Goal: Task Accomplishment & Management: Manage account settings

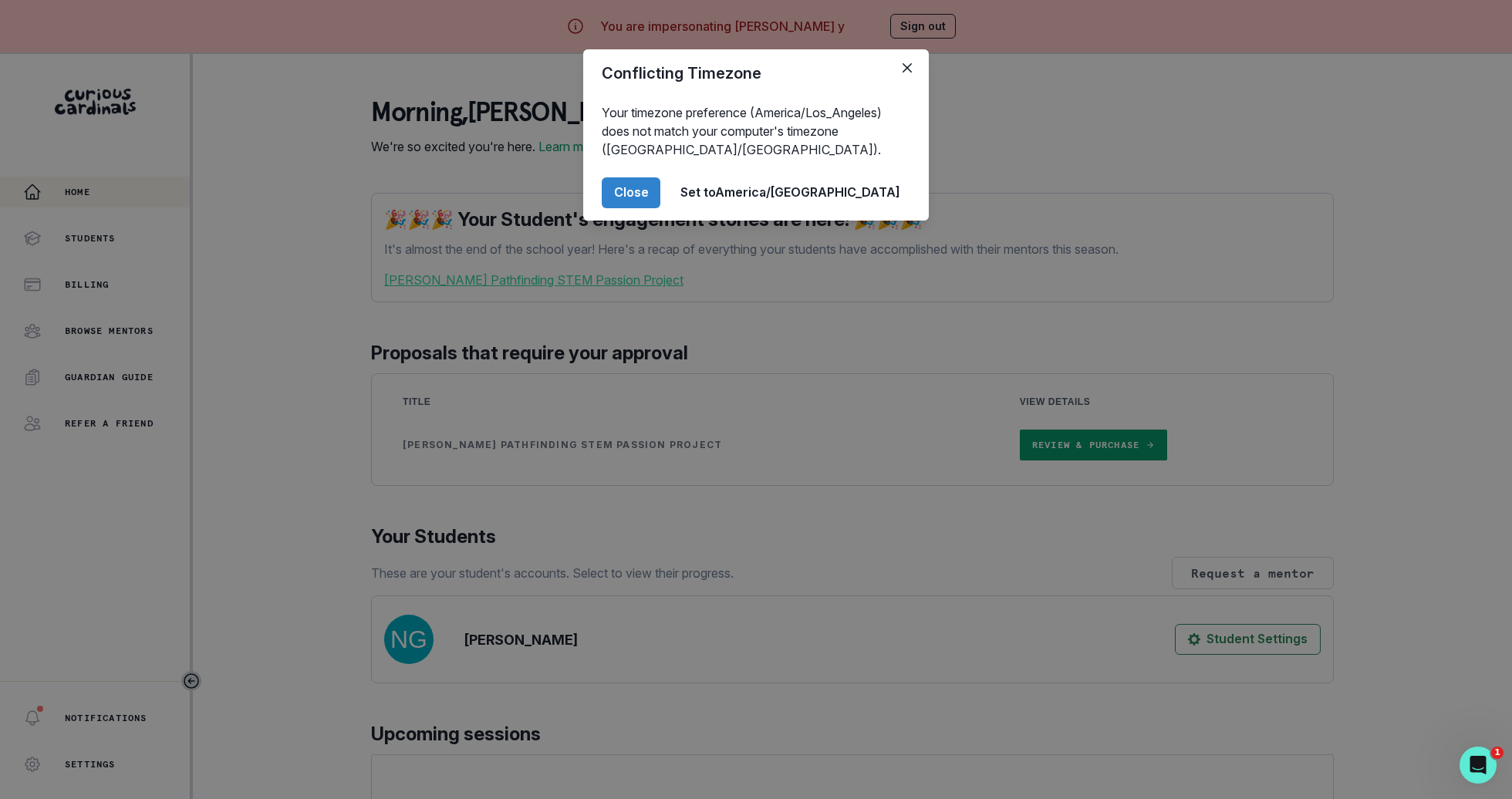
click at [126, 363] on div "Conflicting Timezone Your timezone preference (America/Los_Angeles) does not ma…" at bounding box center [756, 400] width 1512 height 799
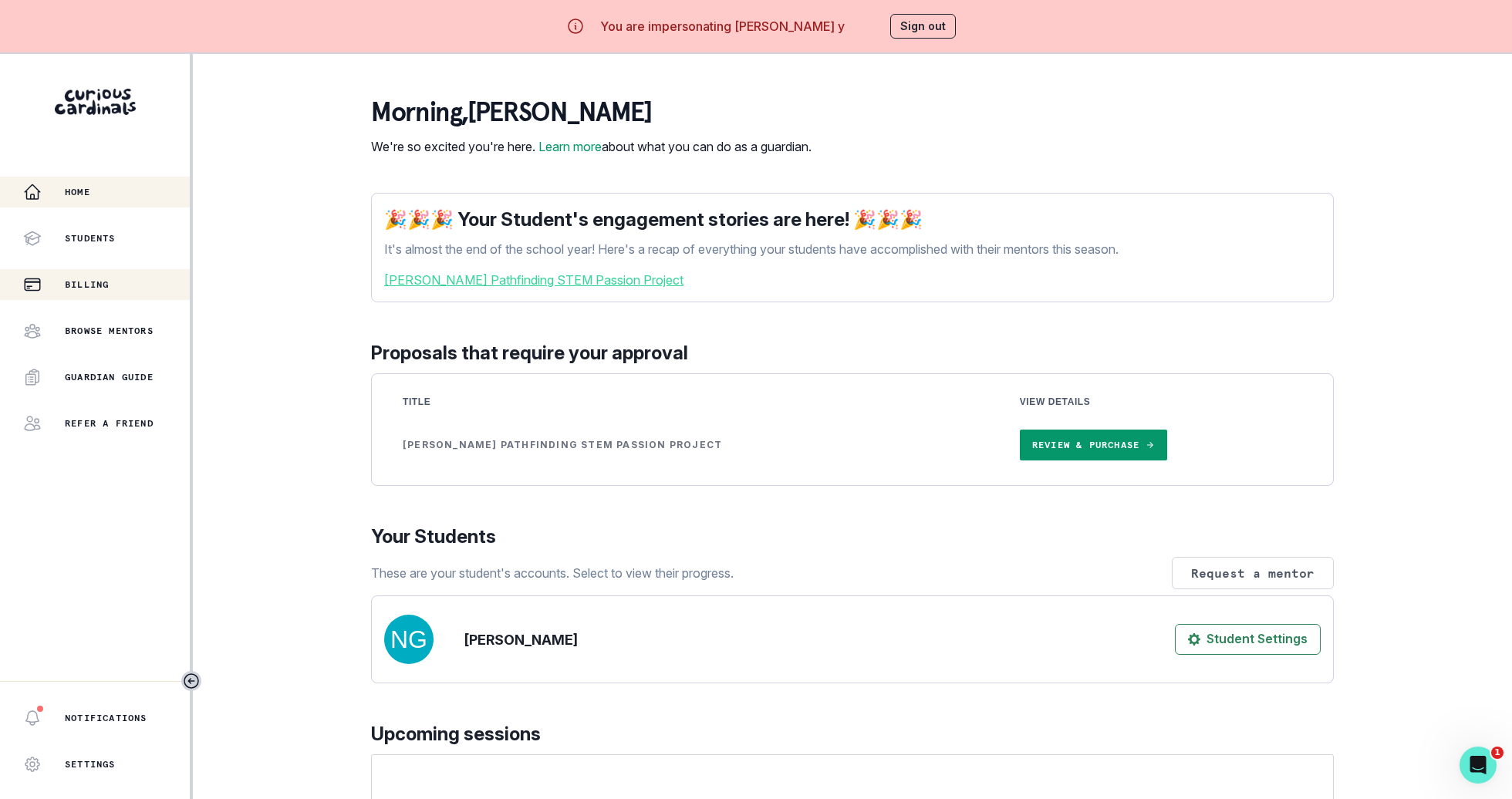
click at [145, 299] on button "Billing" at bounding box center [94, 285] width 190 height 31
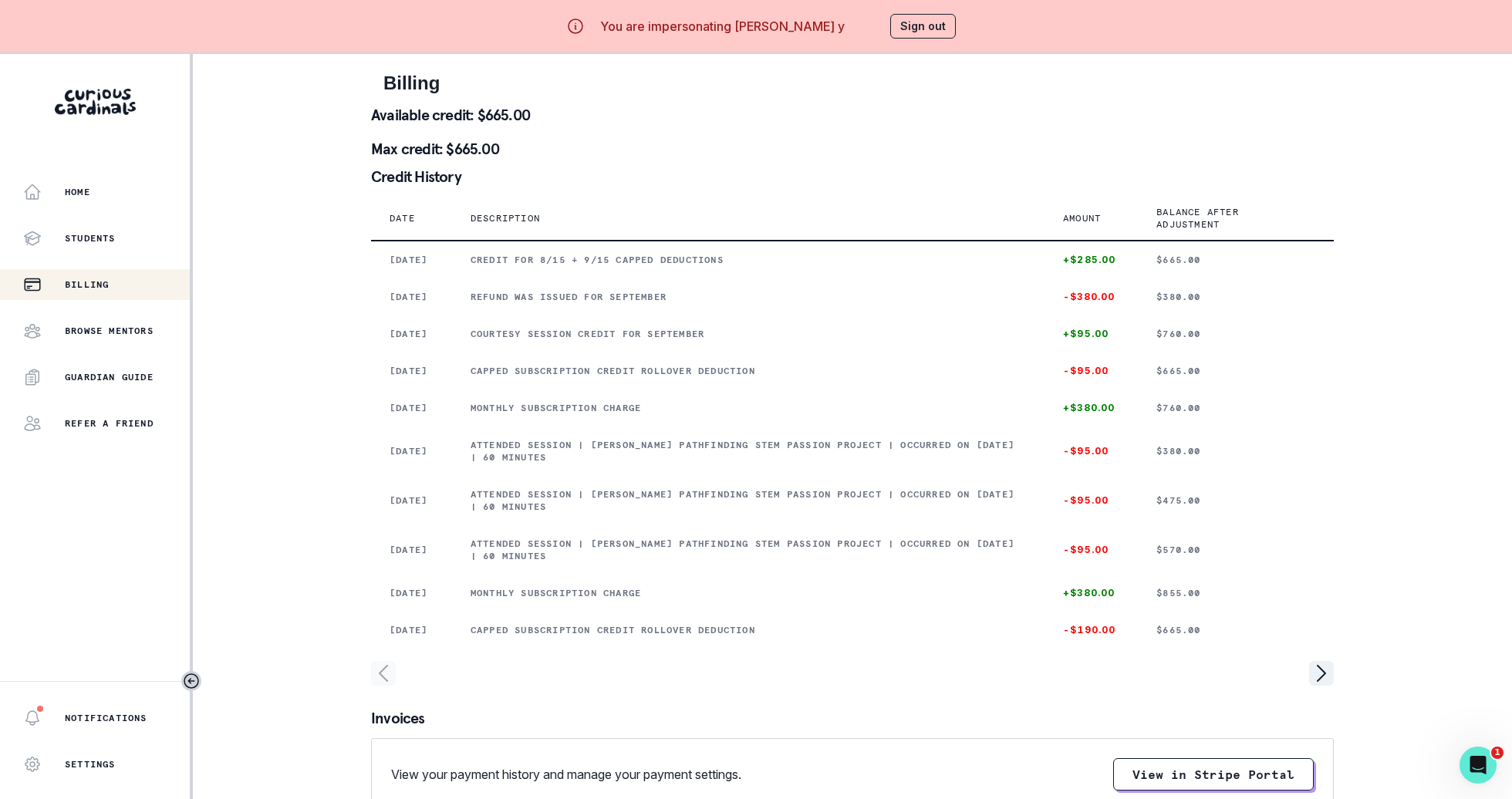
scroll to position [54, 0]
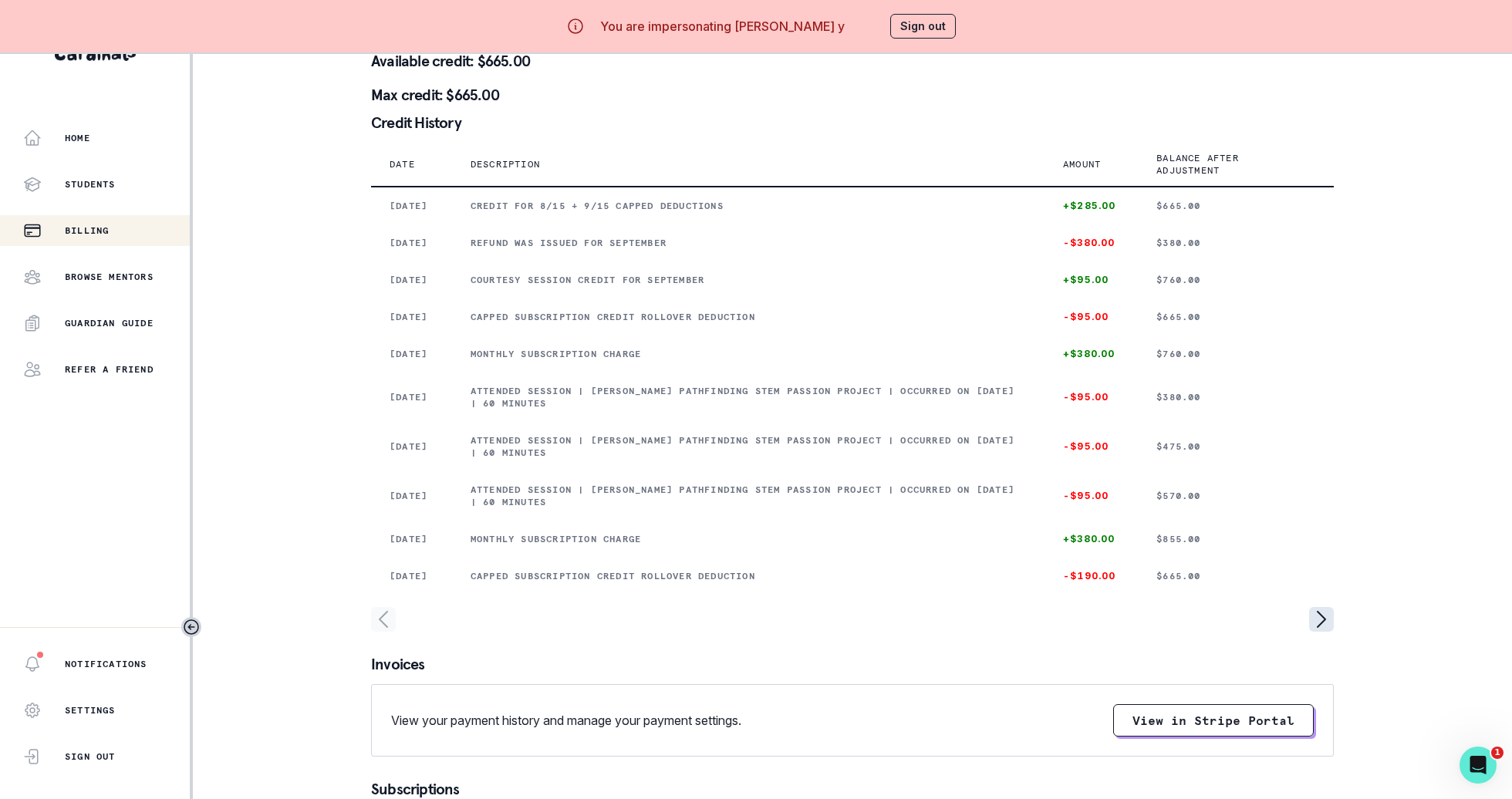
click at [1318, 631] on icon "page right" at bounding box center [1322, 620] width 25 height 25
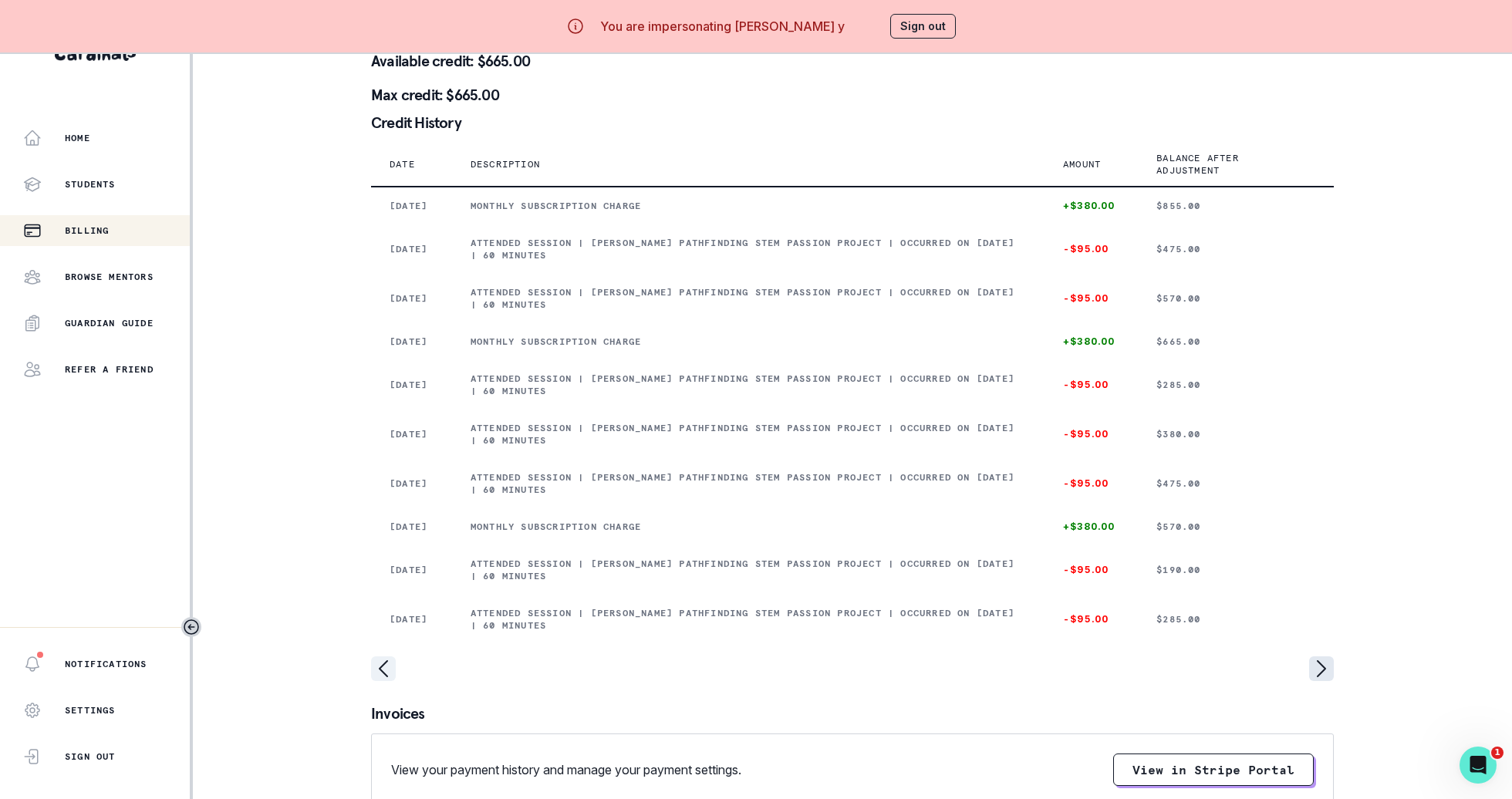
click at [1318, 681] on icon "page right" at bounding box center [1322, 669] width 25 height 25
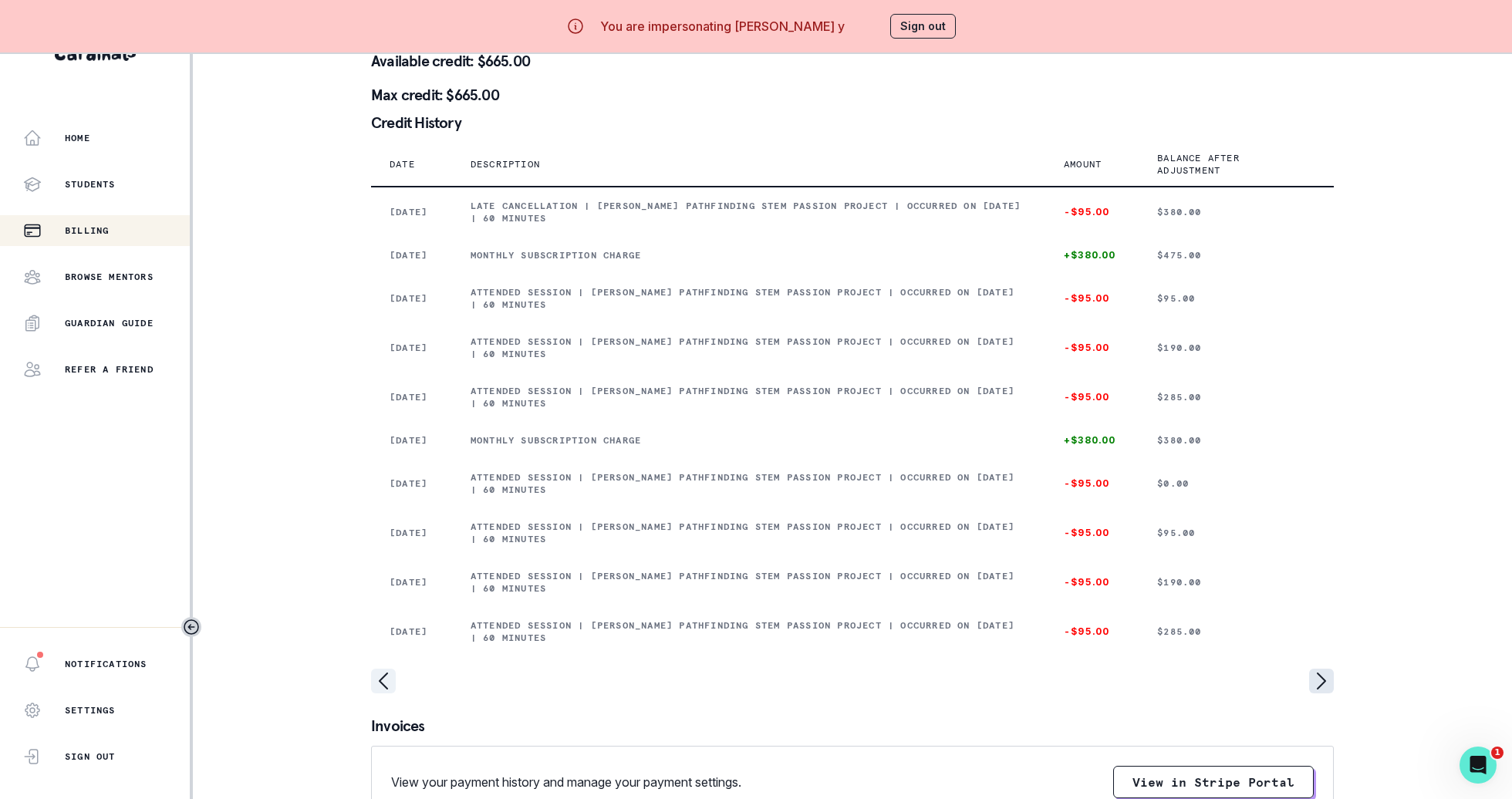
click at [1318, 693] on icon "page right" at bounding box center [1322, 681] width 25 height 25
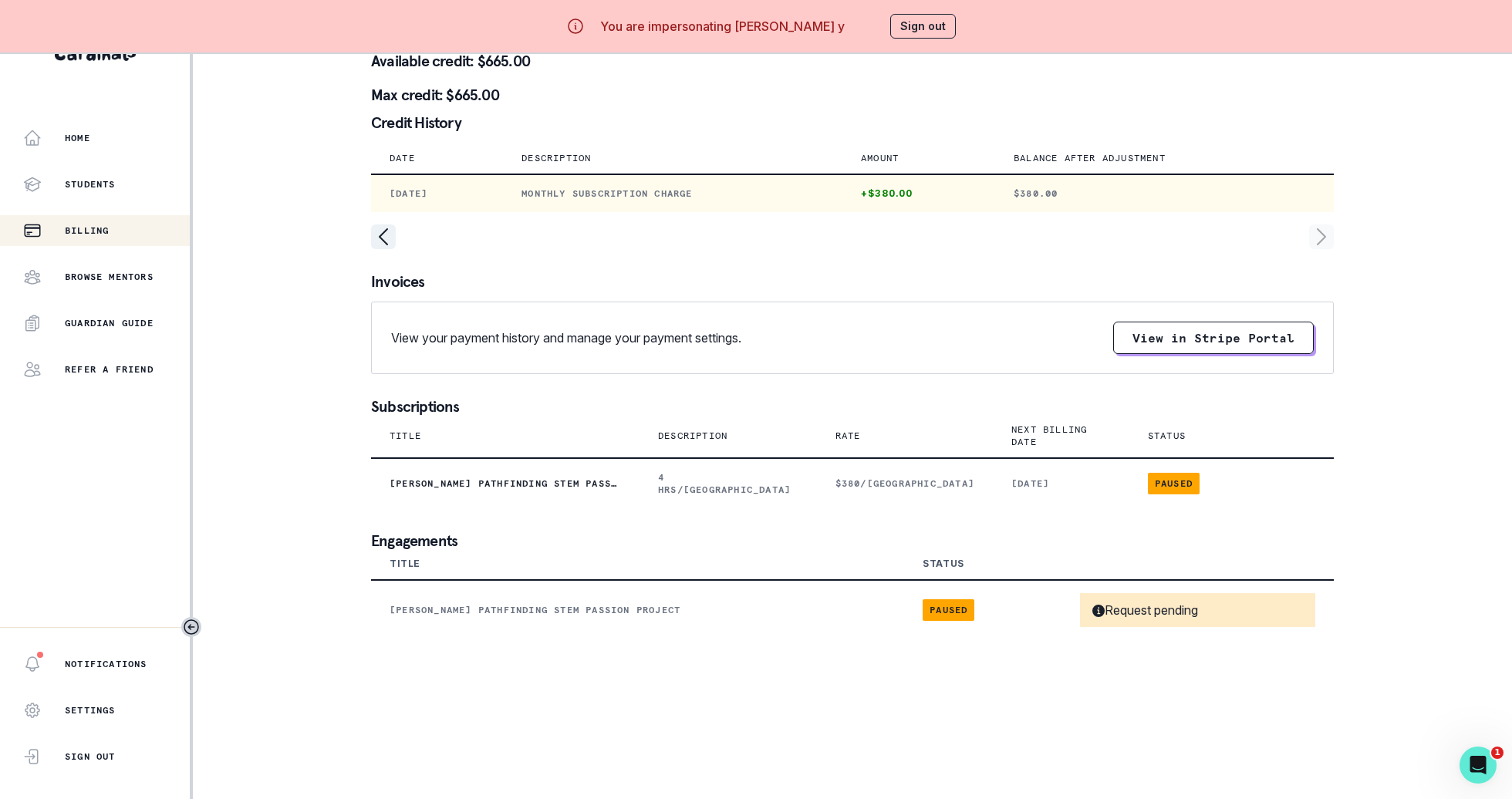
scroll to position [0, 0]
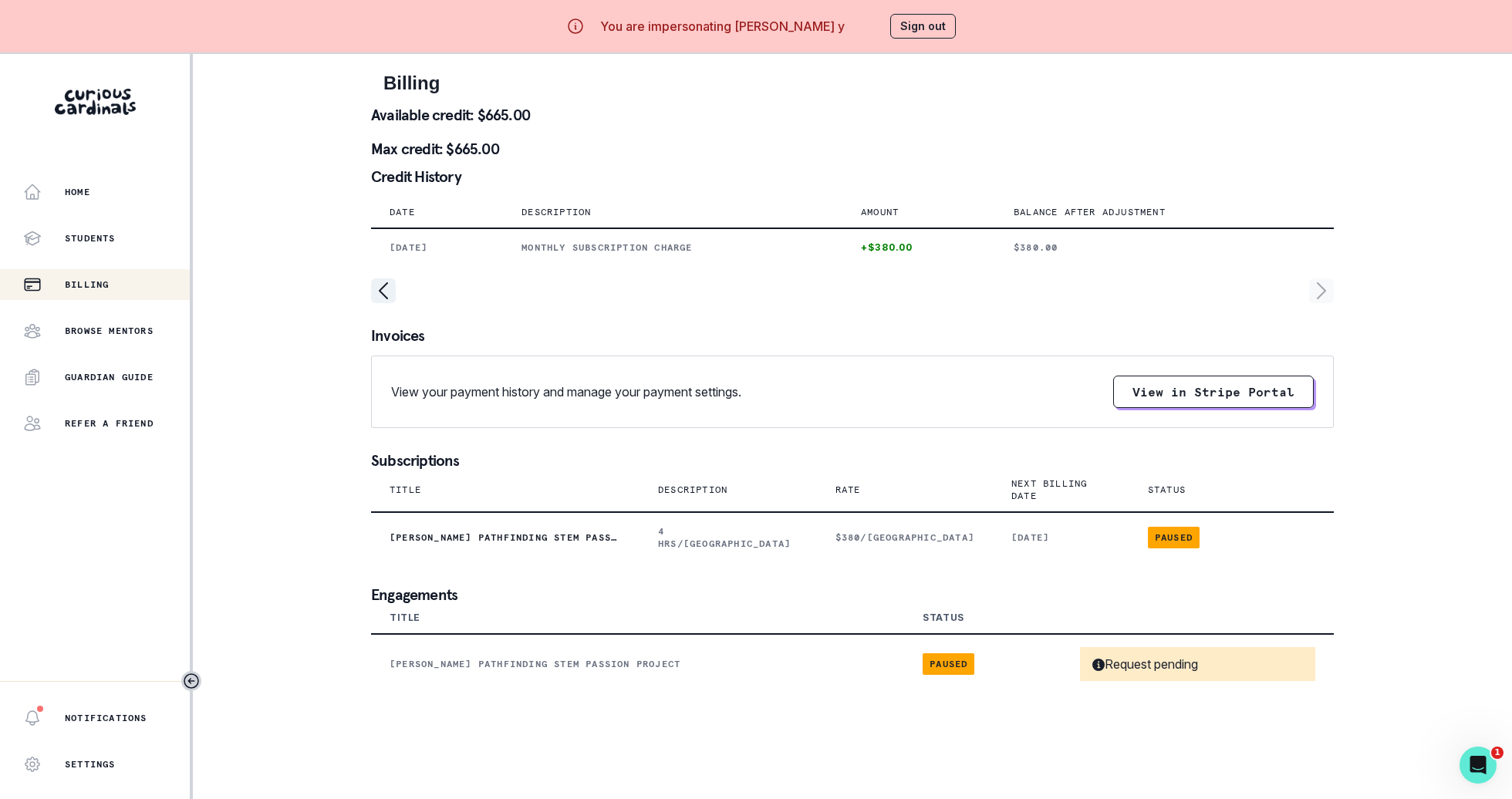
click at [399, 279] on div at bounding box center [852, 291] width 962 height 25
click at [390, 288] on icon "page left" at bounding box center [383, 291] width 25 height 25
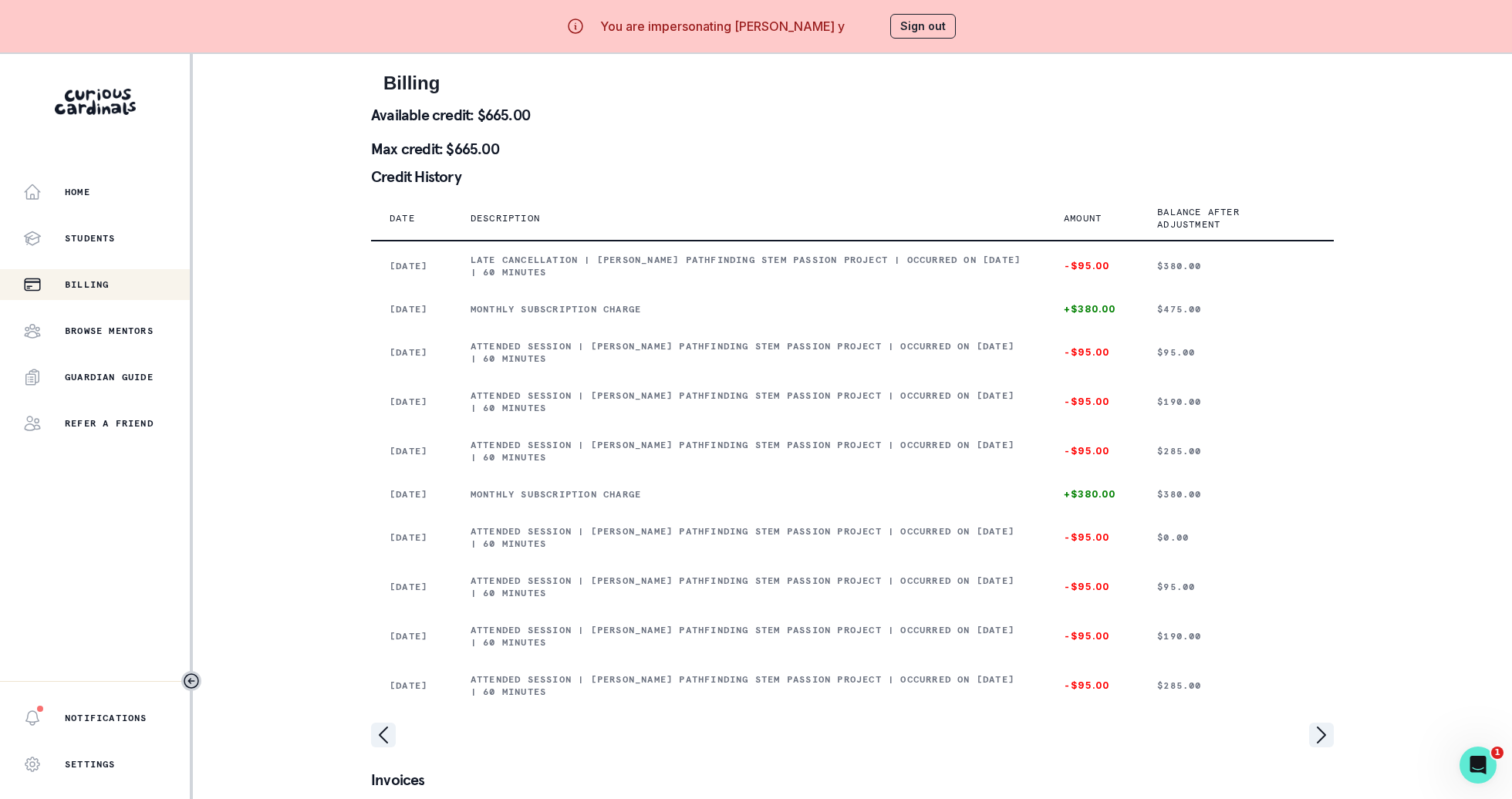
click at [382, 772] on div at bounding box center [852, 760] width 962 height 25
click at [382, 748] on icon "page left" at bounding box center [383, 735] width 25 height 25
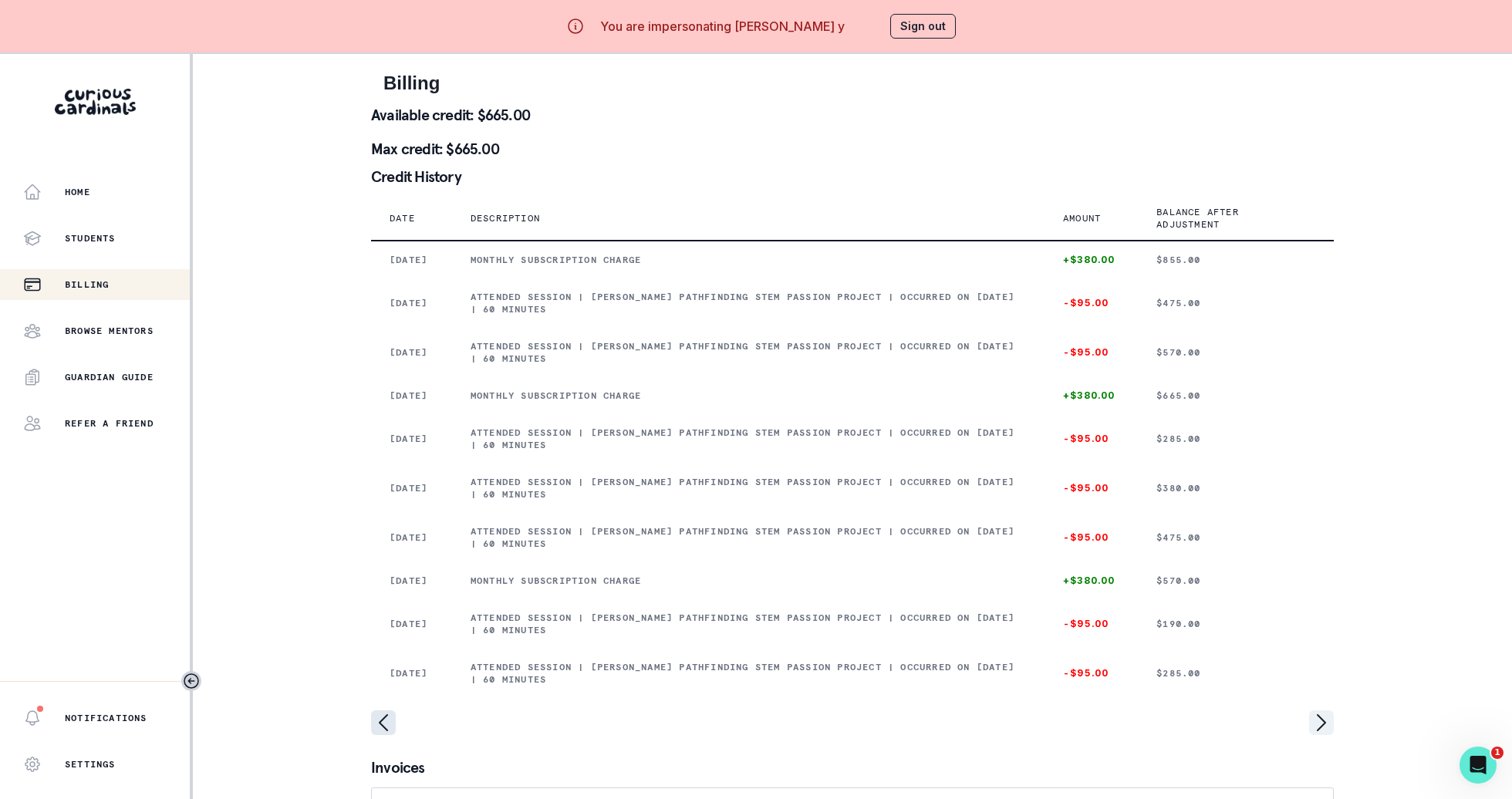
click at [382, 735] on icon "page left" at bounding box center [383, 723] width 25 height 25
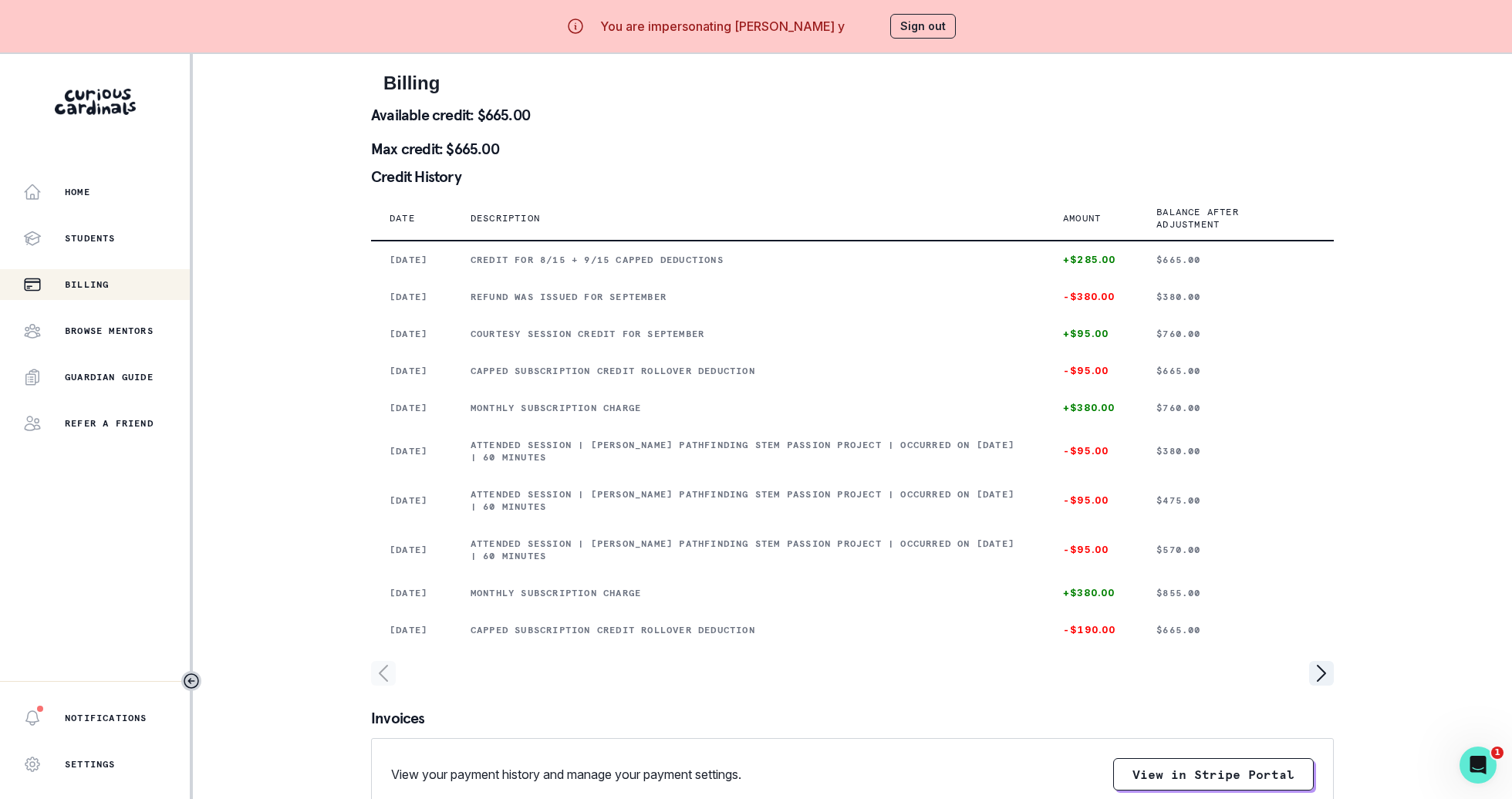
click at [382, 686] on icon "page left" at bounding box center [383, 673] width 25 height 25
click at [910, 34] on button "Sign out" at bounding box center [923, 27] width 66 height 25
